Goal: Transaction & Acquisition: Purchase product/service

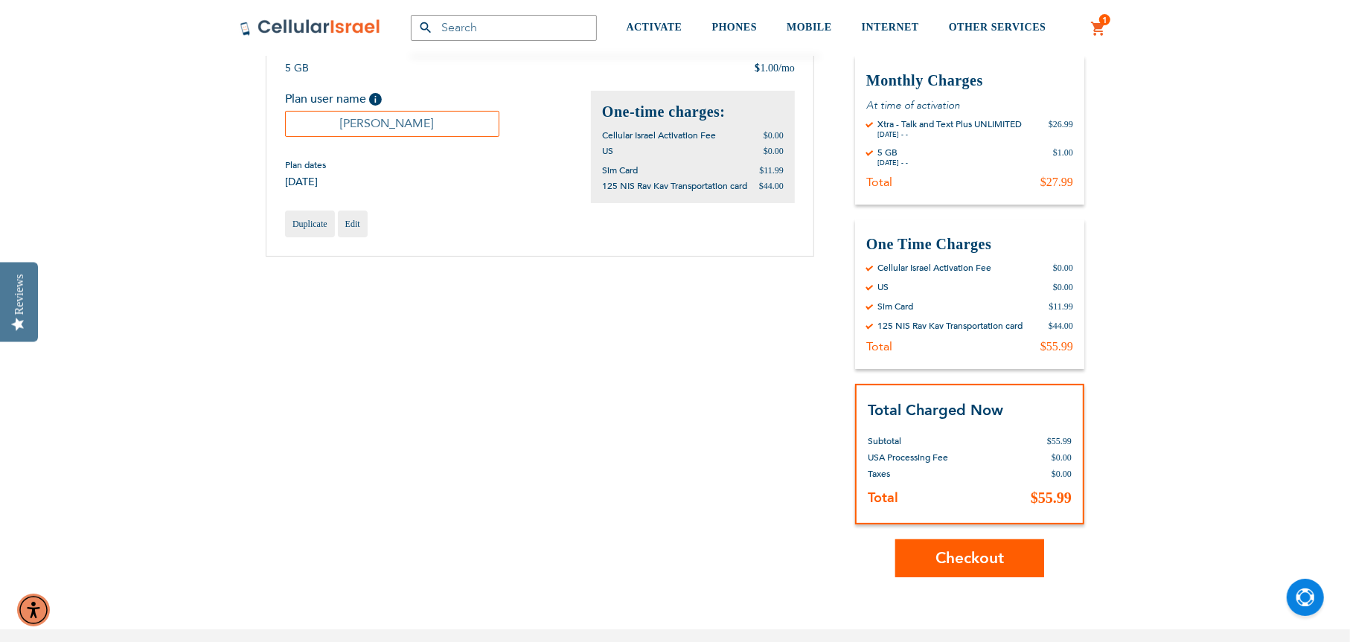
scroll to position [223, 0]
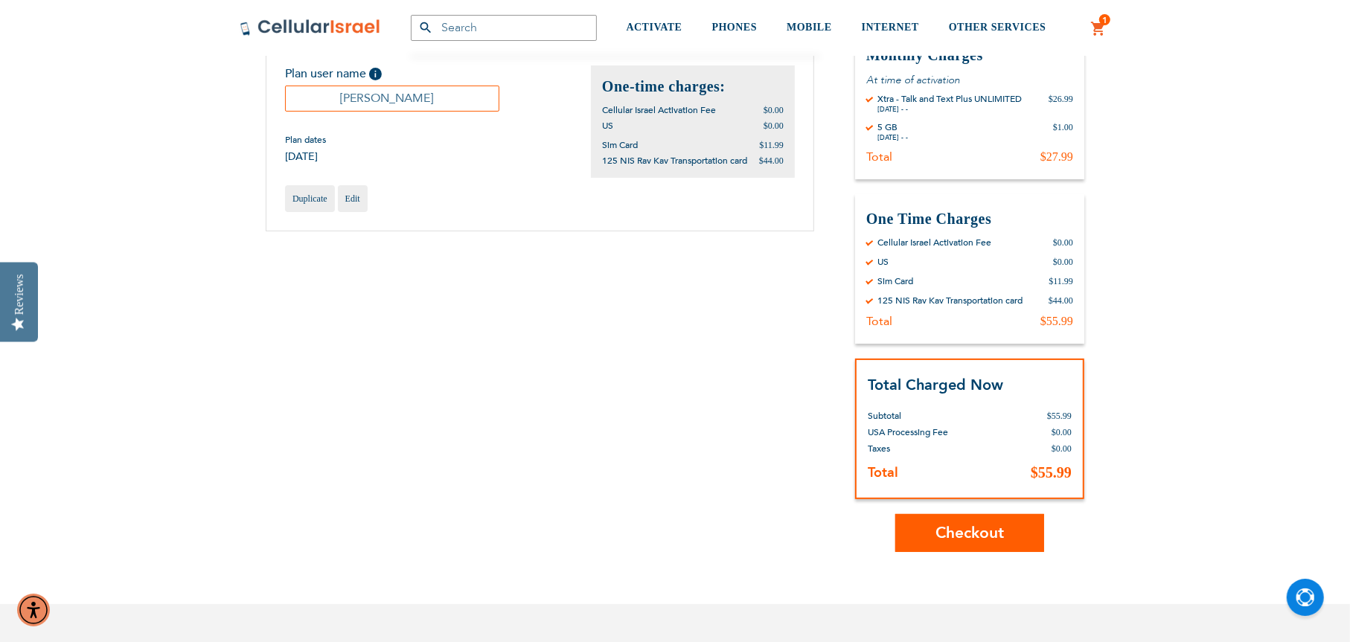
type input "eli@bobkergroup.com"
click at [979, 544] on button "Checkout" at bounding box center [969, 533] width 149 height 38
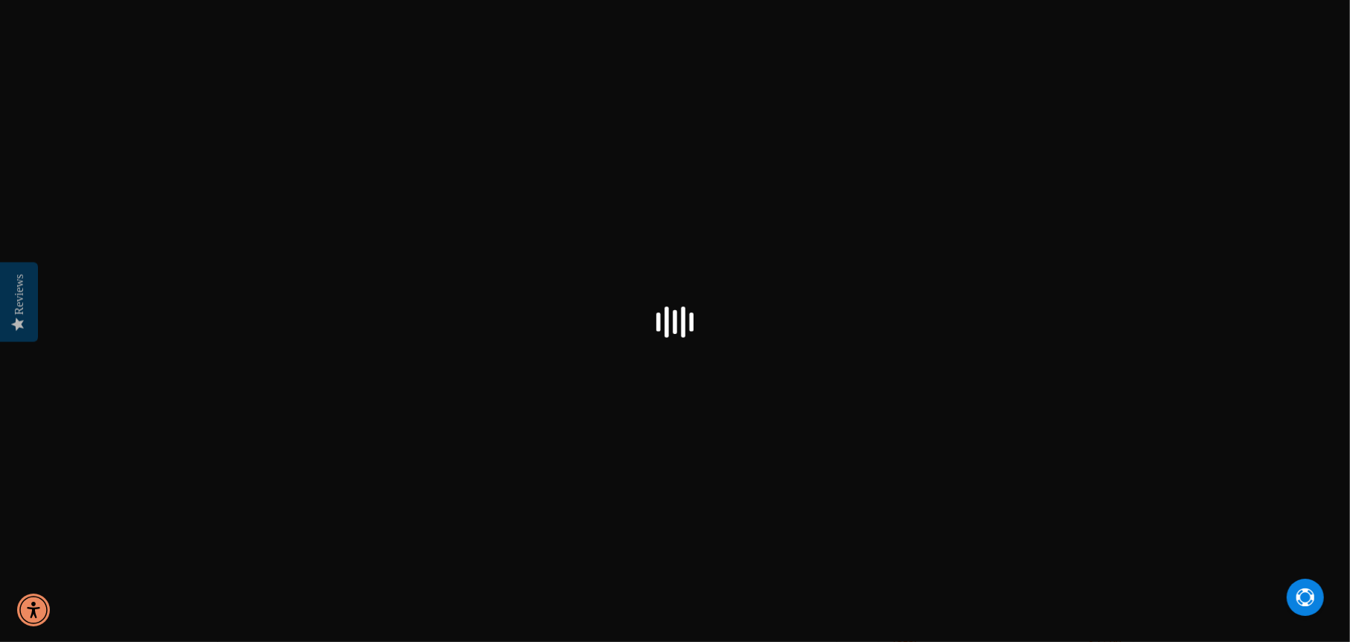
checkbox input "true"
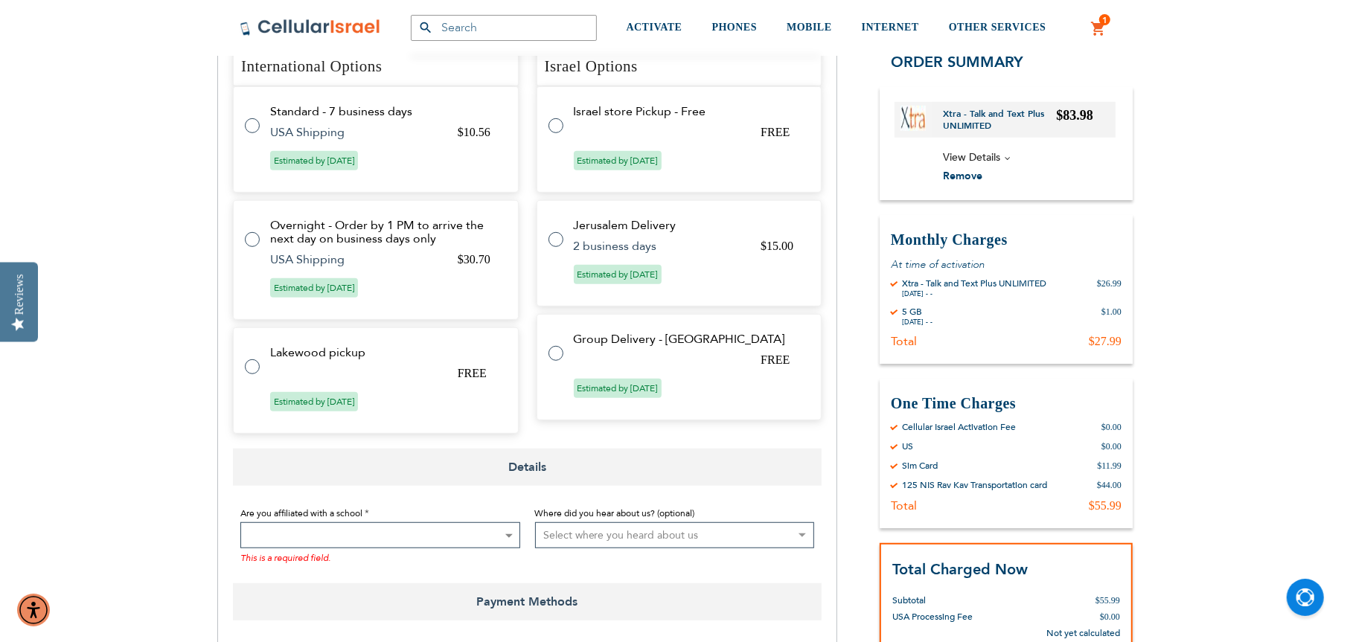
scroll to position [670, 0]
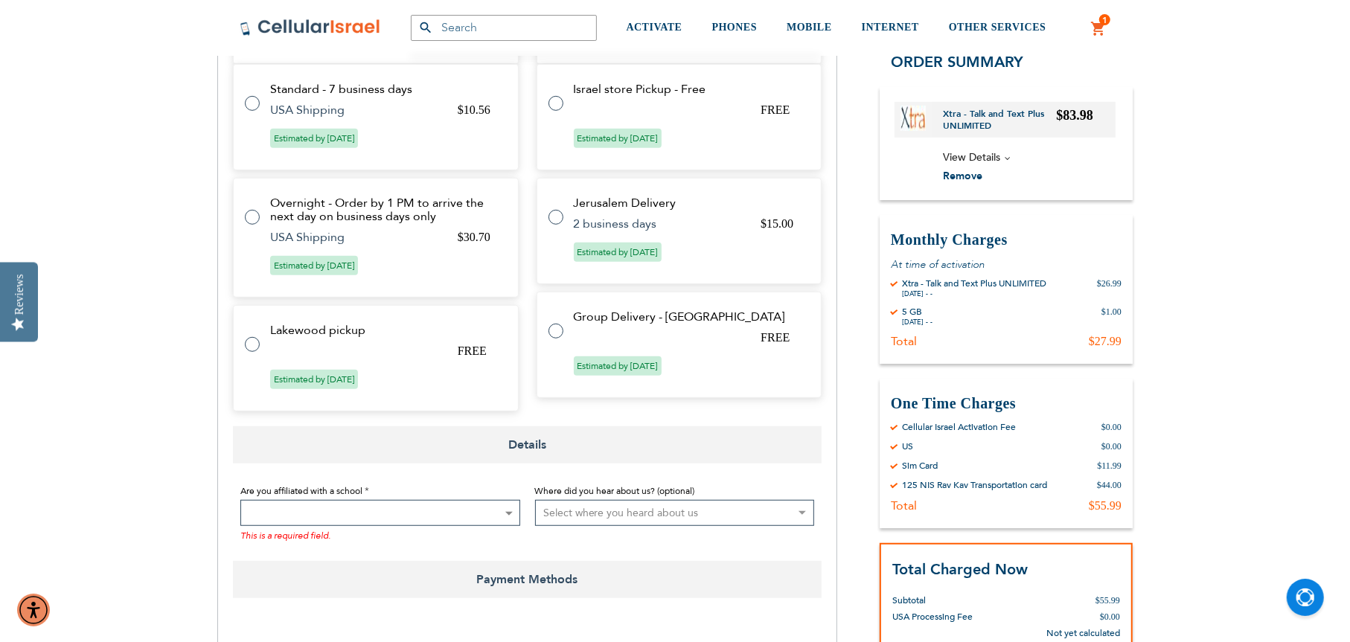
type input "[PERSON_NAME][EMAIL_ADDRESS][DOMAIN_NAME]"
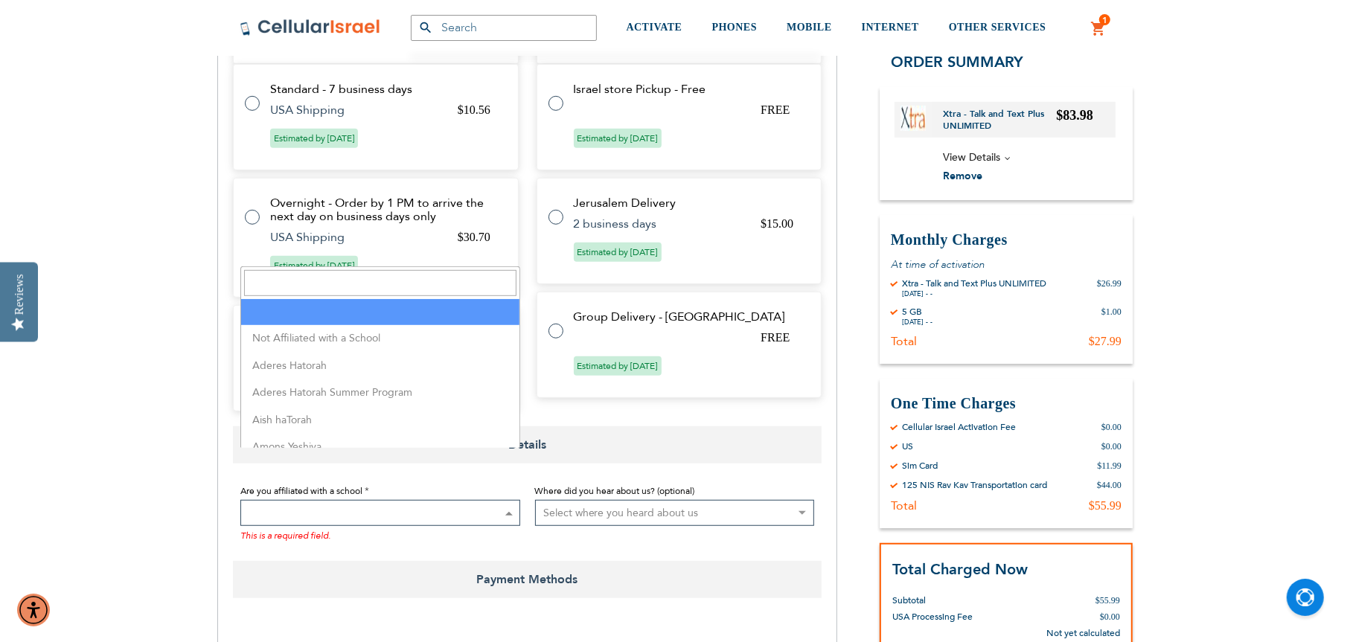
click at [427, 500] on span at bounding box center [380, 513] width 280 height 26
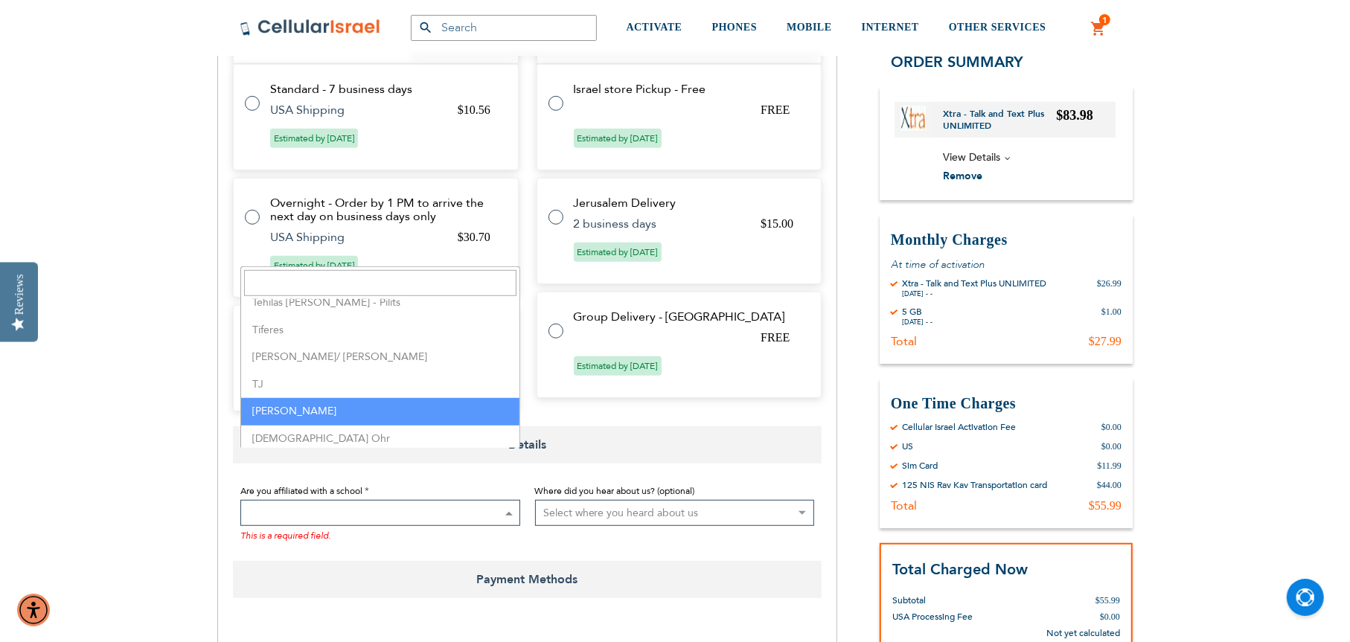
scroll to position [3795, 0]
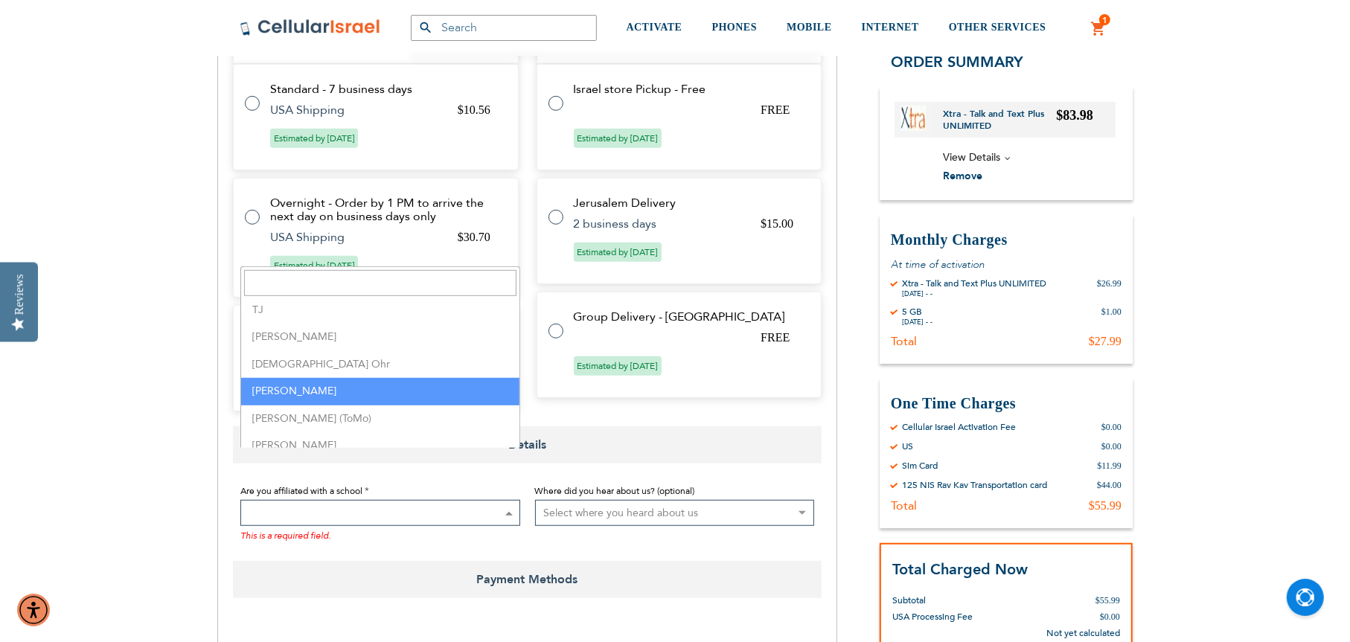
select select "163"
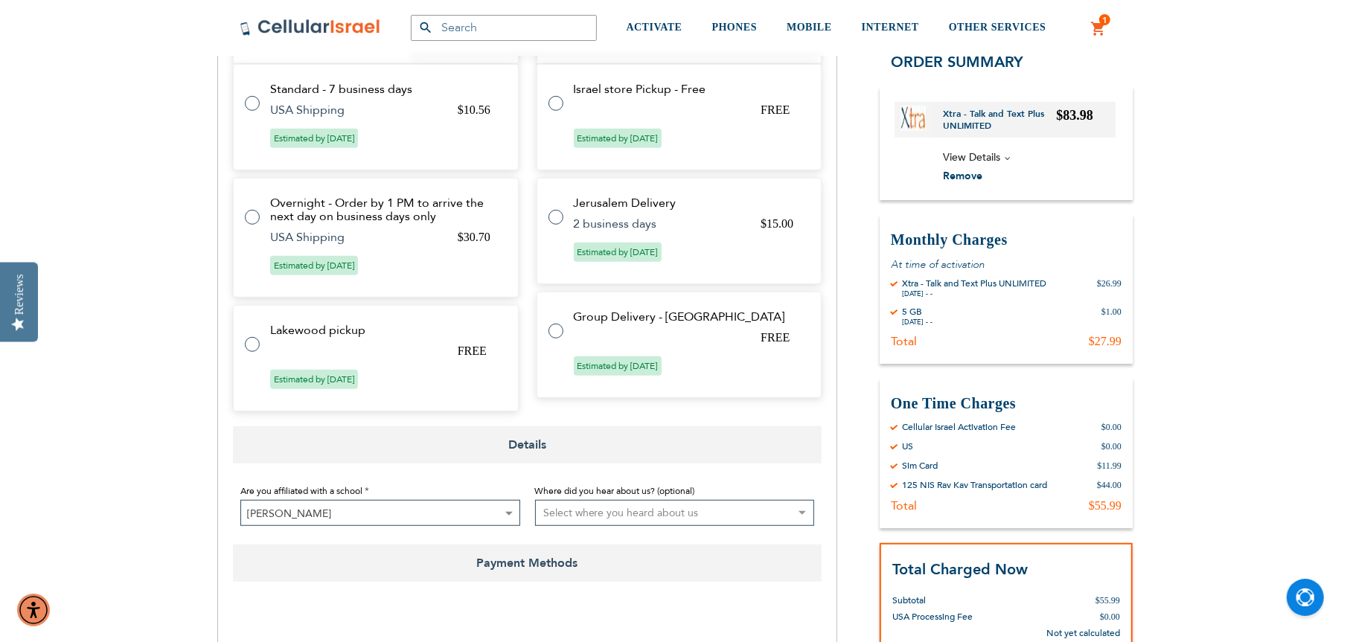
click at [558, 500] on select "Select where you heard about us Existing Customer Friend Other School/Group BP …" at bounding box center [675, 513] width 280 height 26
select select "1"
click at [535, 500] on select "Select where you heard about us Existing Customer Friend Other School/Group BP …" at bounding box center [675, 513] width 280 height 26
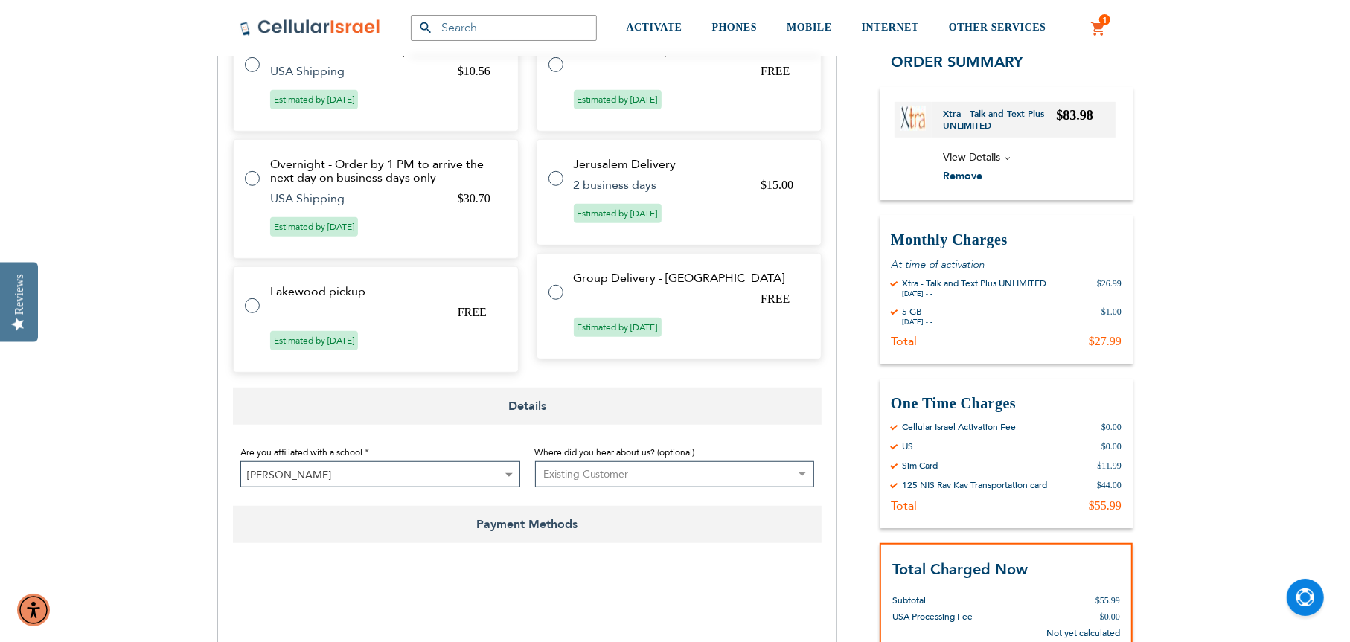
scroll to position [744, 0]
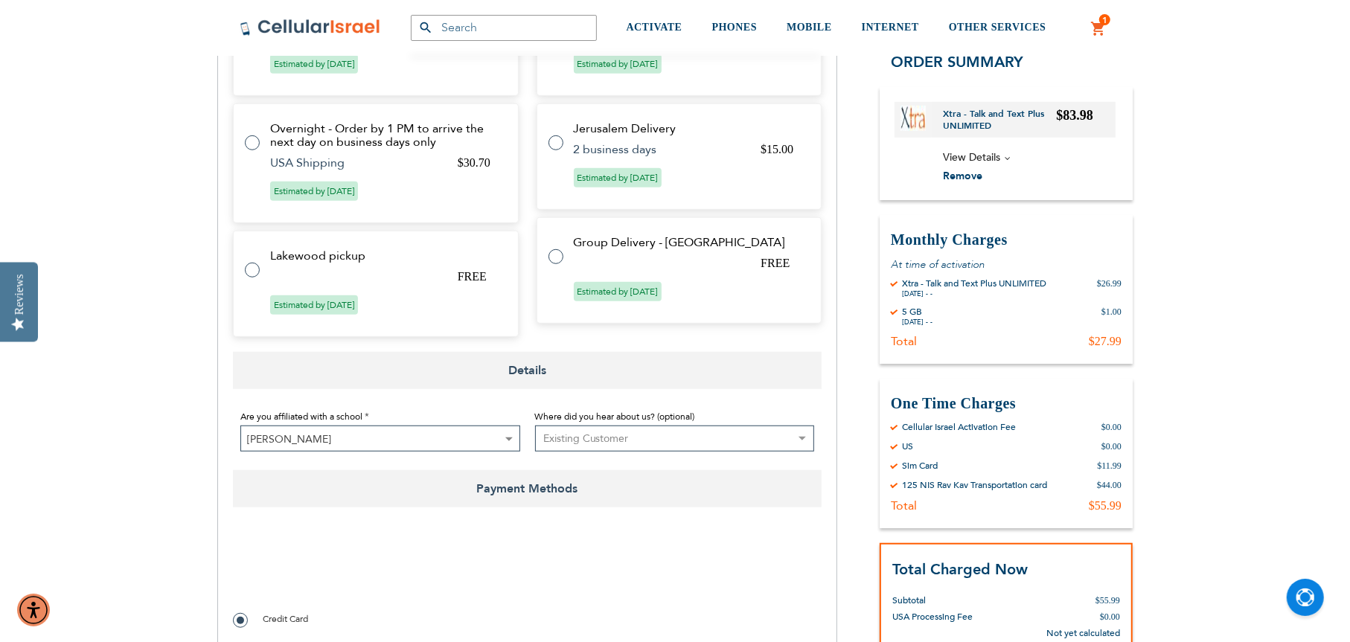
checkbox input "true"
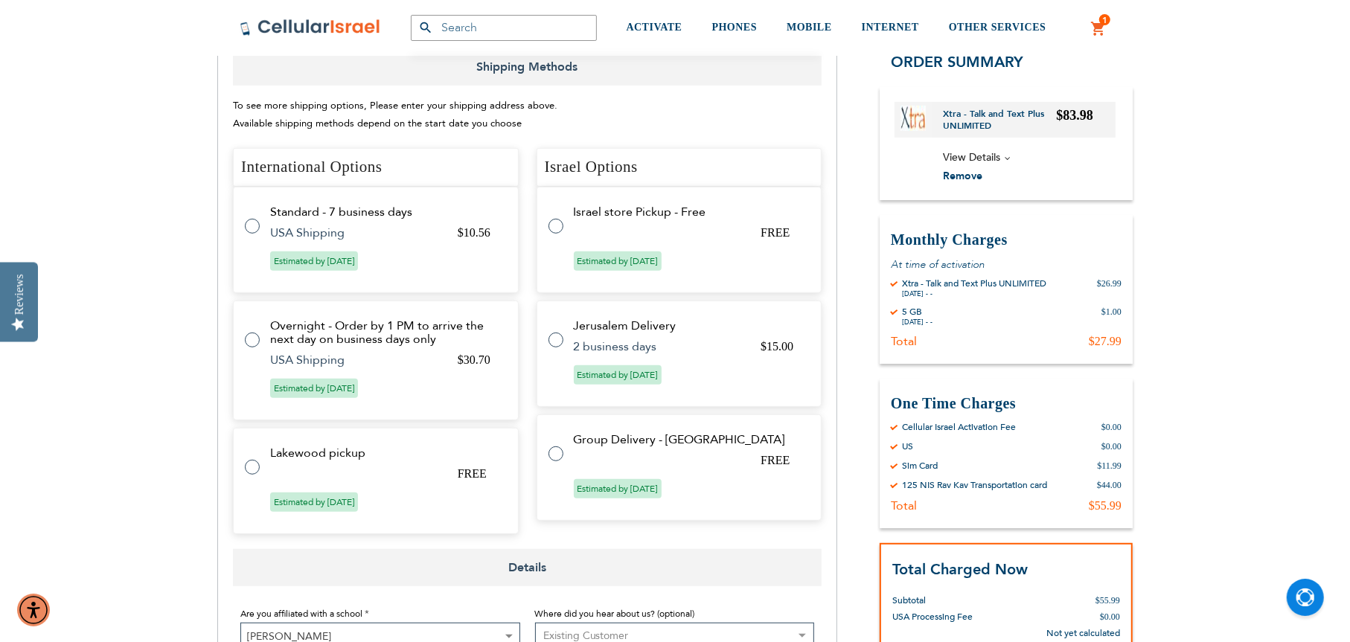
scroll to position [521, 0]
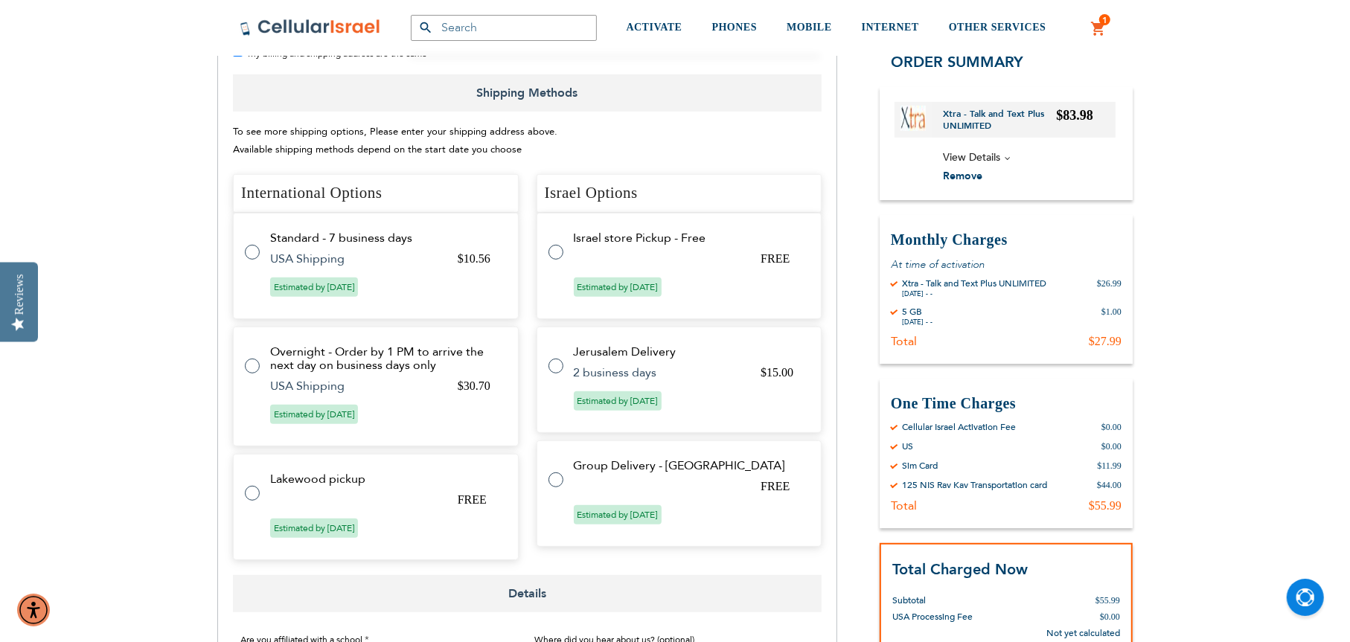
click at [252, 243] on label at bounding box center [260, 243] width 30 height 0
radio input "true"
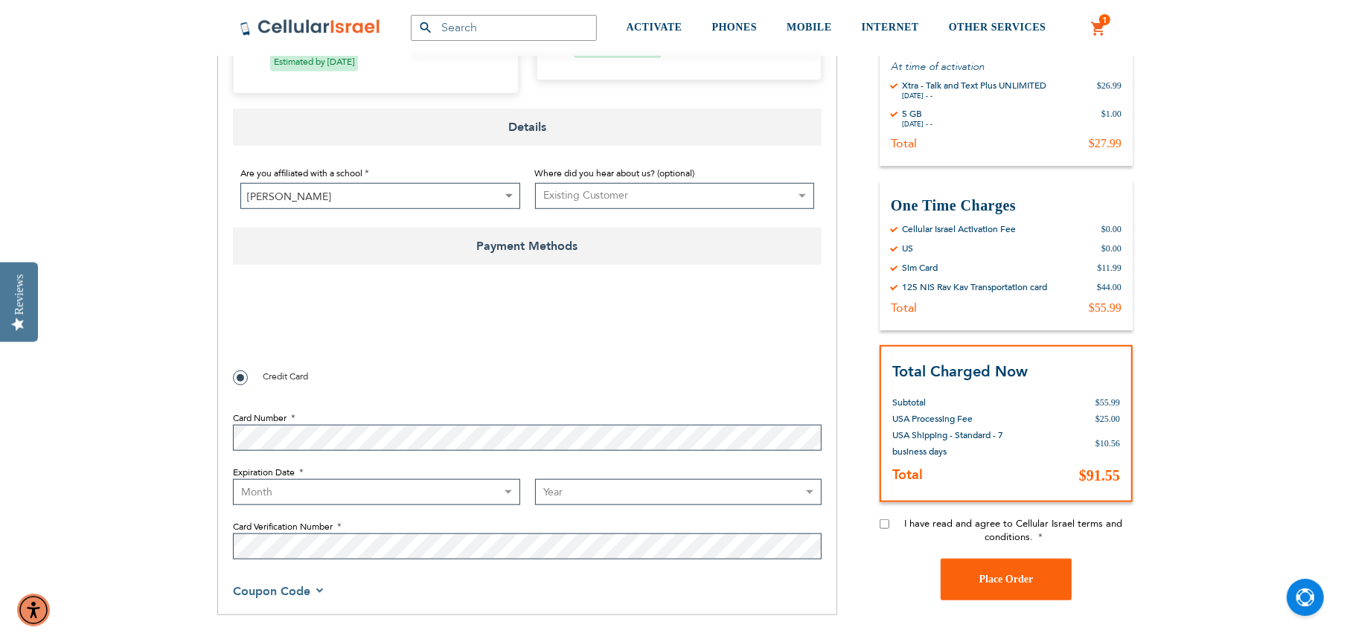
scroll to position [1042, 0]
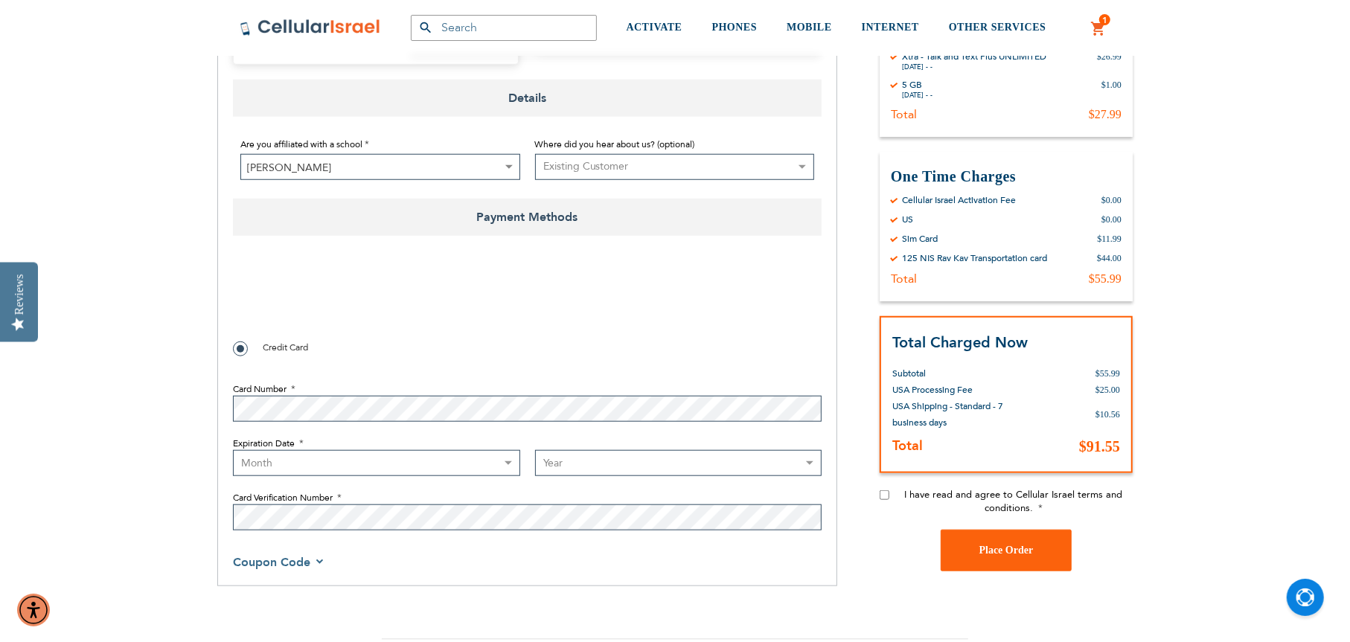
select select "3"
select select "2029"
click at [893, 488] on div "I have read and agree to Cellular Israel terms and conditions." at bounding box center [1006, 509] width 253 height 42
click at [883, 490] on input "I have read and agree to Cellular Israel terms and conditions." at bounding box center [885, 495] width 10 height 10
checkbox input "true"
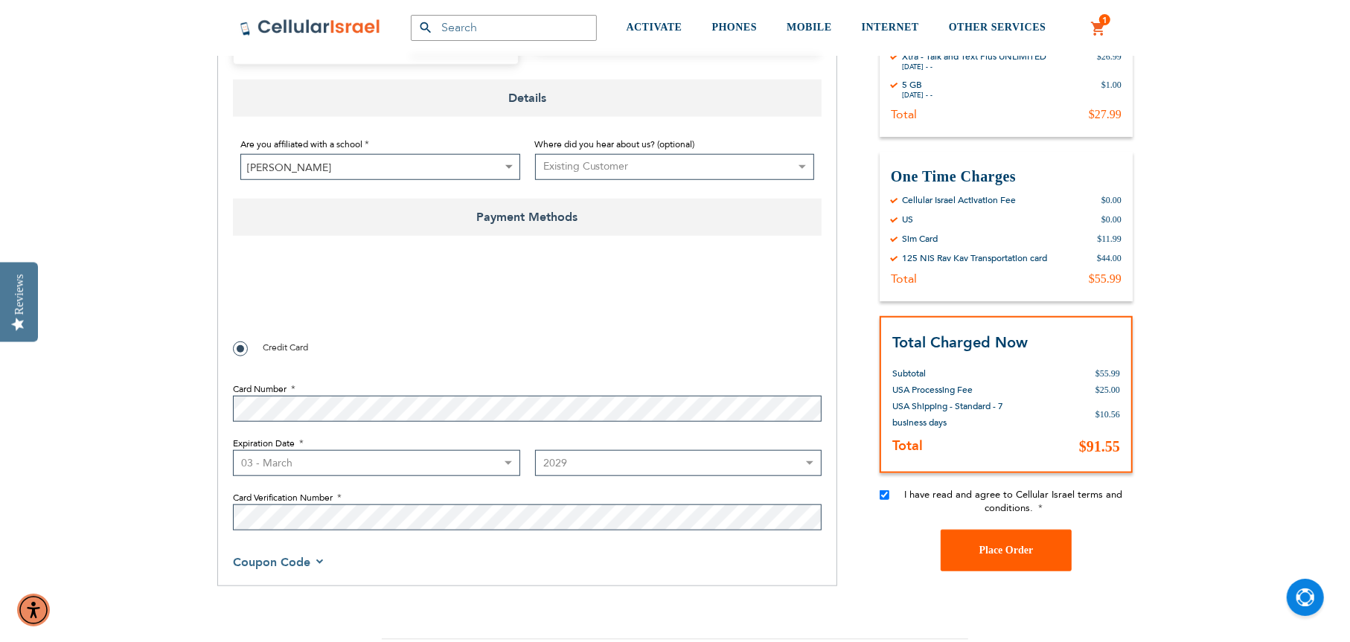
click at [990, 530] on button "Place Order" at bounding box center [1006, 551] width 131 height 42
